Goal: Task Accomplishment & Management: Use online tool/utility

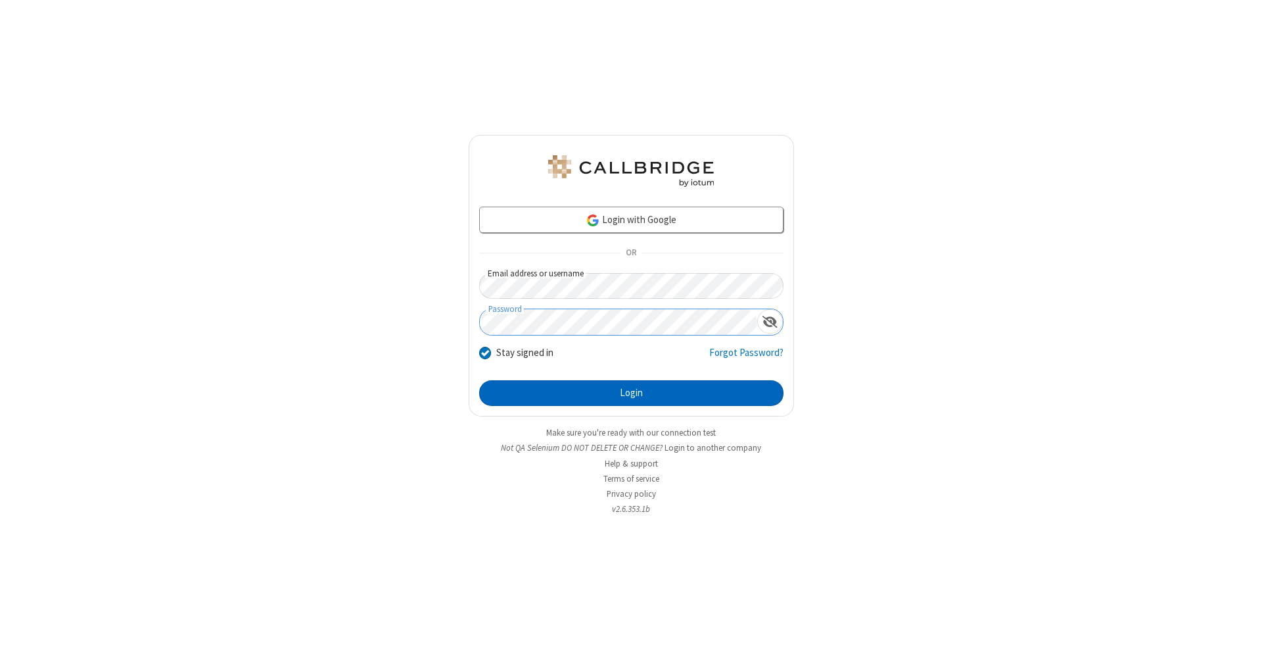
click at [631, 393] on button "Login" at bounding box center [631, 393] width 304 height 26
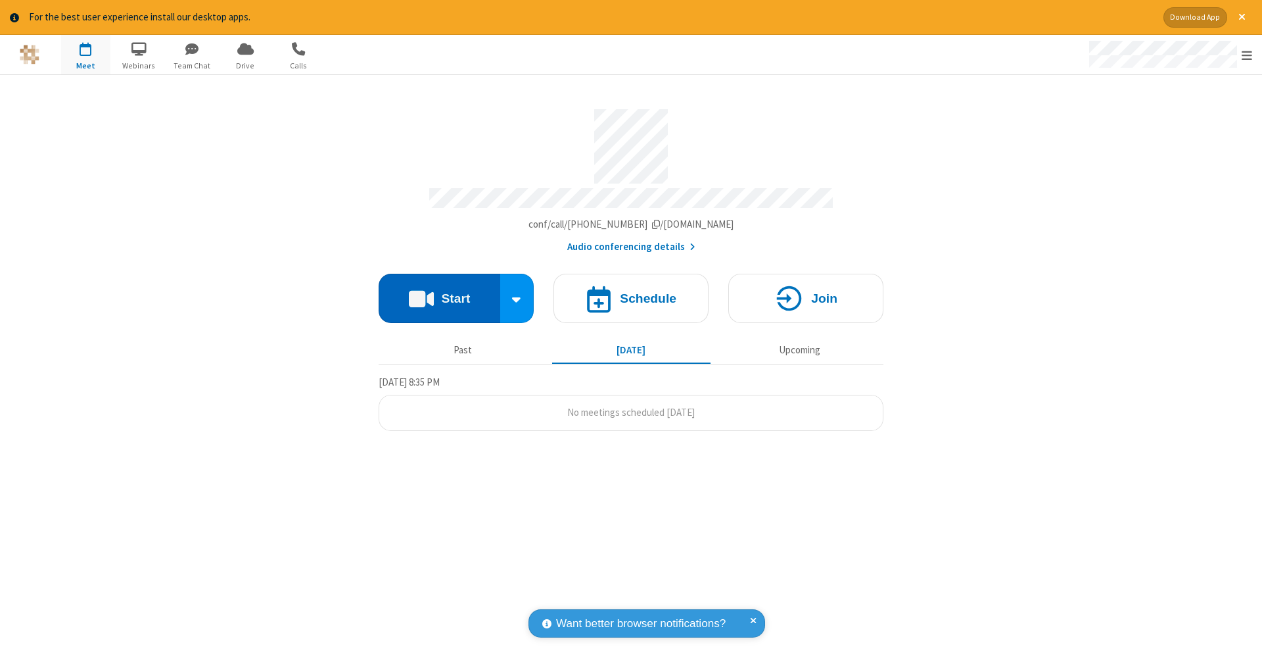
click at [439, 291] on button "Start" at bounding box center [440, 298] width 122 height 49
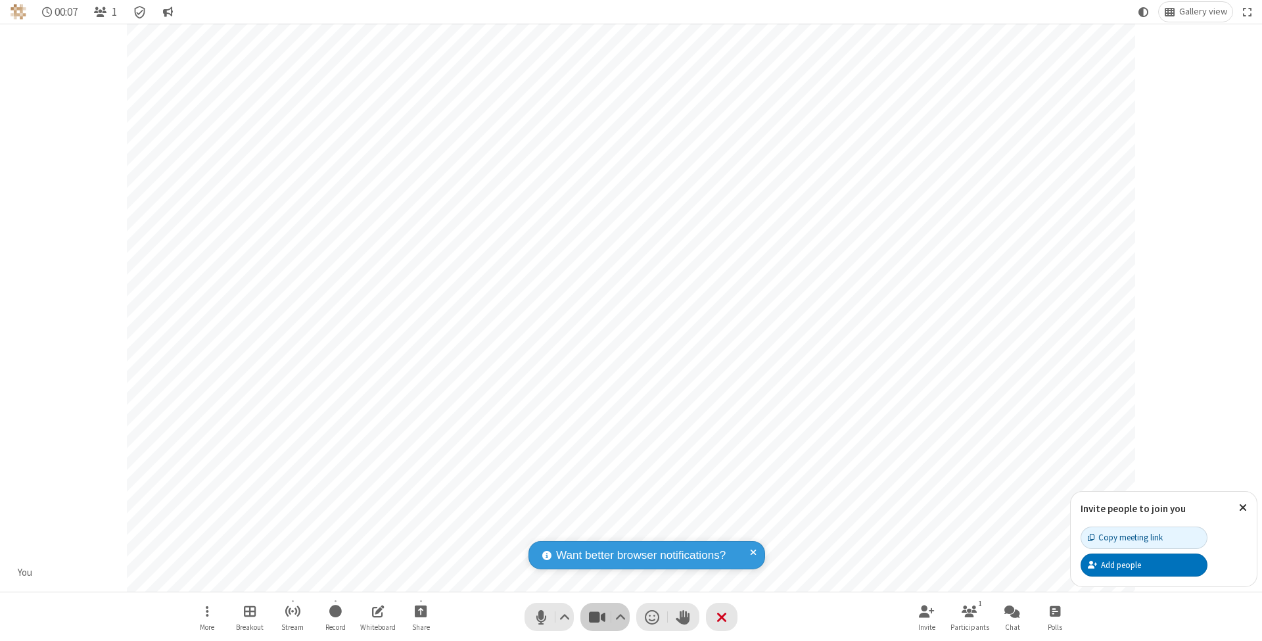
click at [597, 617] on span "Stop video (⌘+Shift+V)" at bounding box center [597, 617] width 20 height 19
click at [597, 617] on span "Start video (⌘+Shift+V)" at bounding box center [597, 617] width 20 height 19
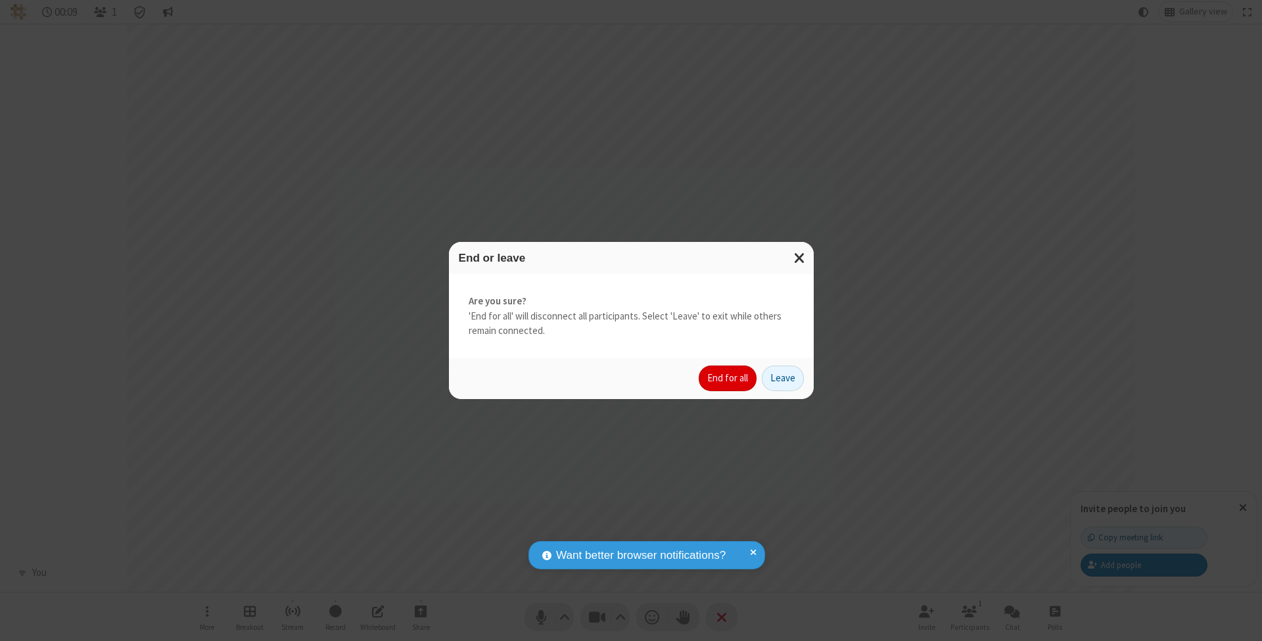
click at [729, 377] on button "End for all" at bounding box center [728, 379] width 58 height 26
